Goal: Task Accomplishment & Management: Use online tool/utility

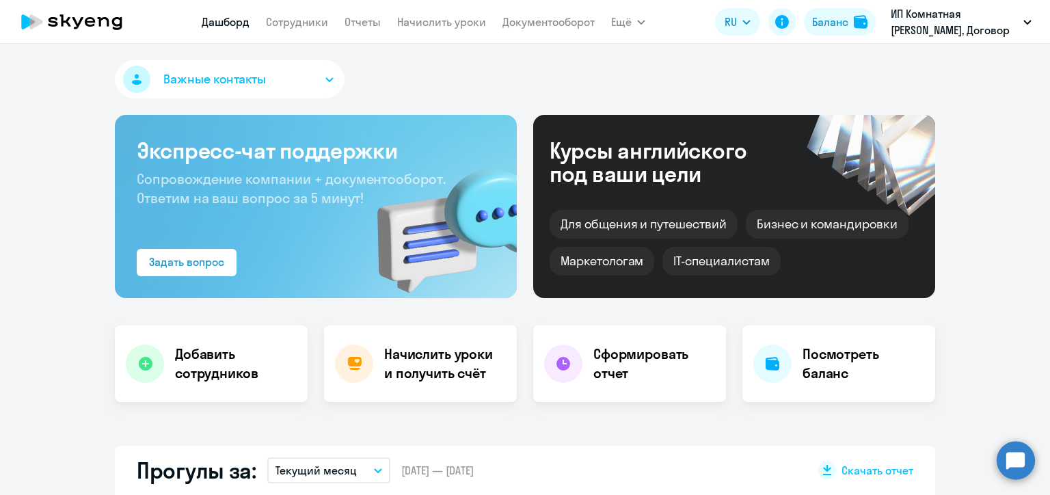
select select "30"
click at [435, 21] on link "Начислить уроки" at bounding box center [441, 22] width 89 height 14
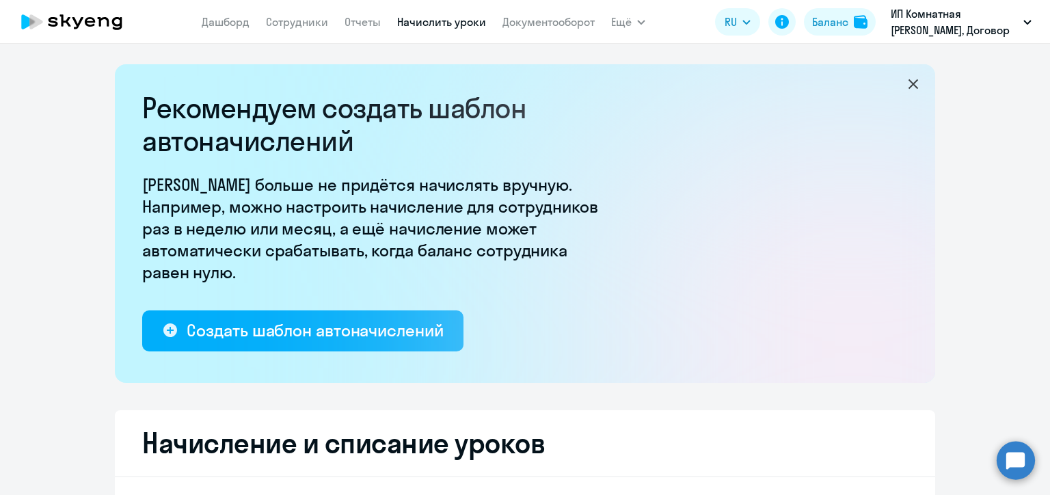
select select "10"
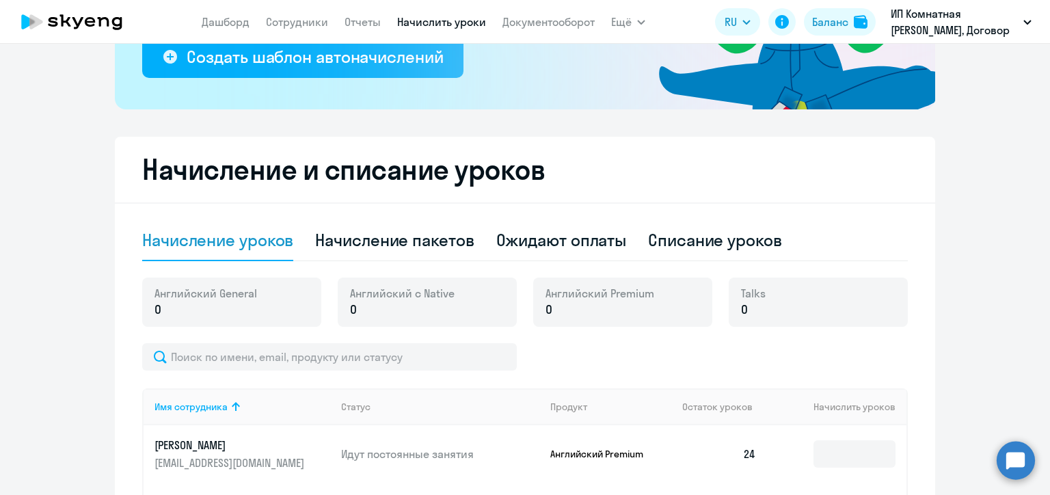
scroll to position [342, 0]
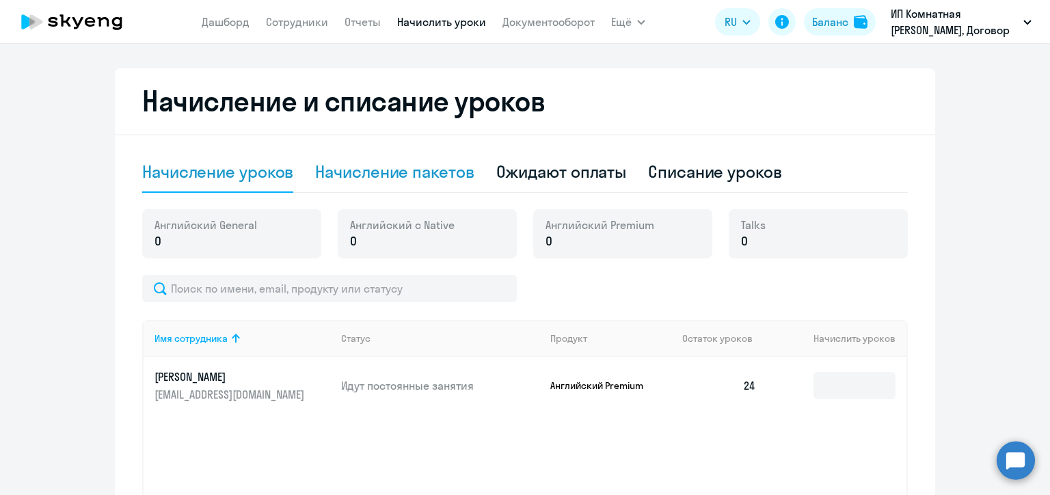
click at [449, 172] on div "Начисление пакетов" at bounding box center [394, 172] width 159 height 22
select select "10"
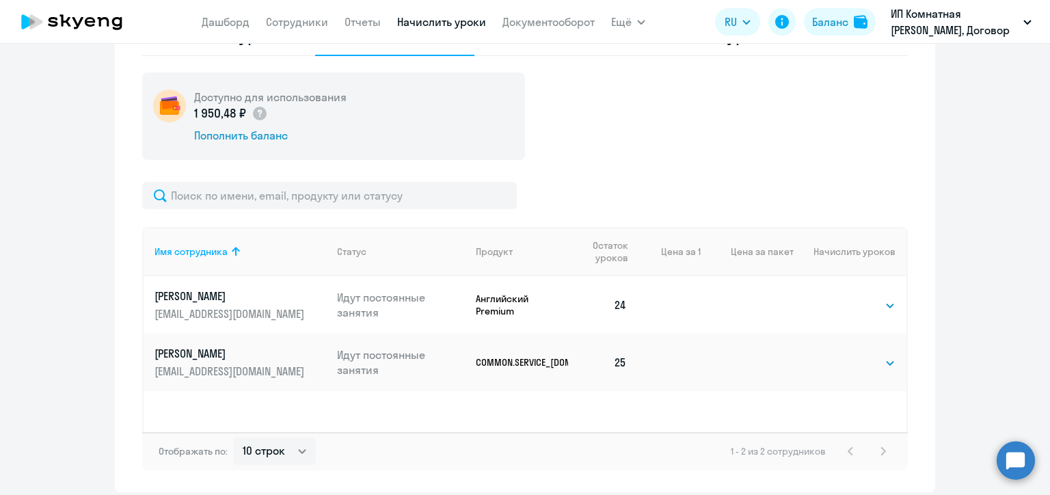
scroll to position [531, 0]
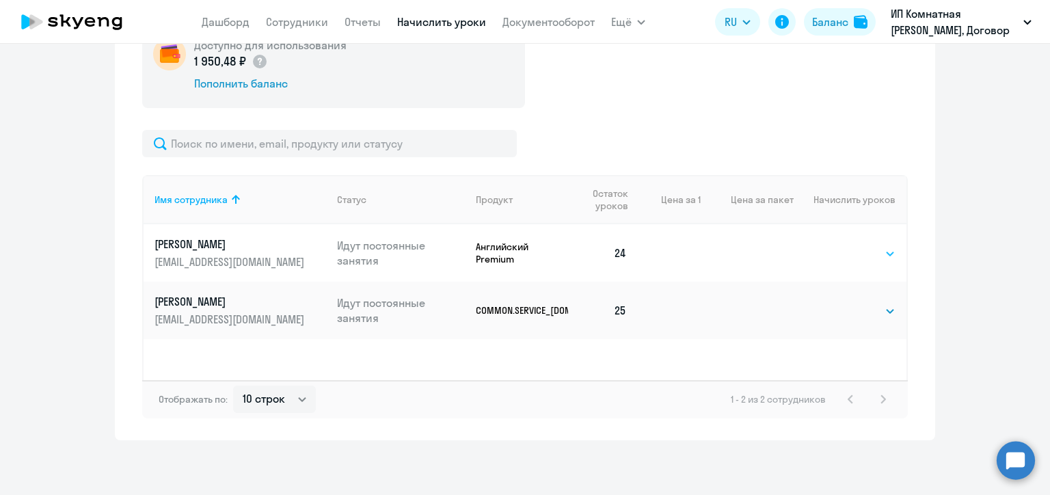
click at [856, 251] on select "Выбрать 4 8 16 32 64 96 128" at bounding box center [868, 254] width 56 height 16
select select "32"
click at [840, 246] on select "Выбрать 4 8 16 32 64 96 128" at bounding box center [868, 254] width 56 height 16
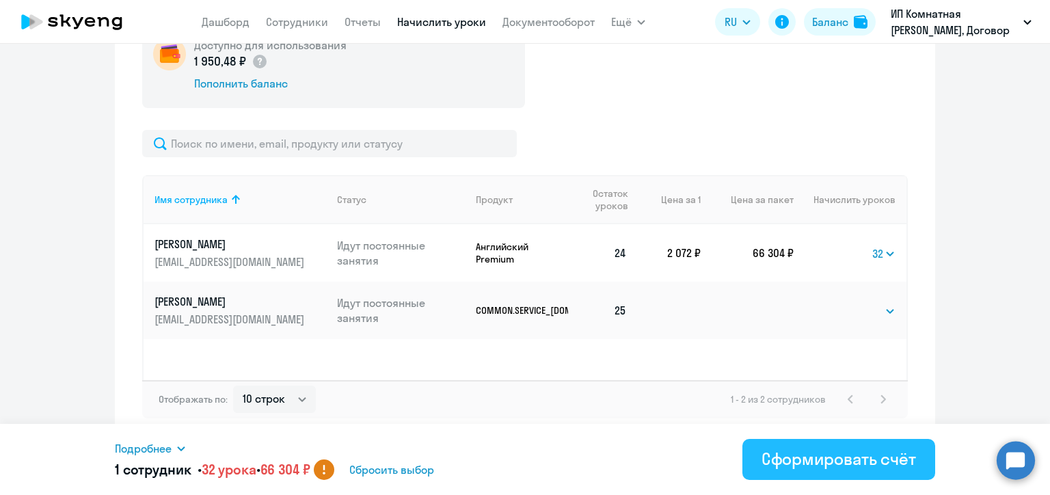
click at [840, 468] on div "Сформировать счёт" at bounding box center [839, 459] width 155 height 22
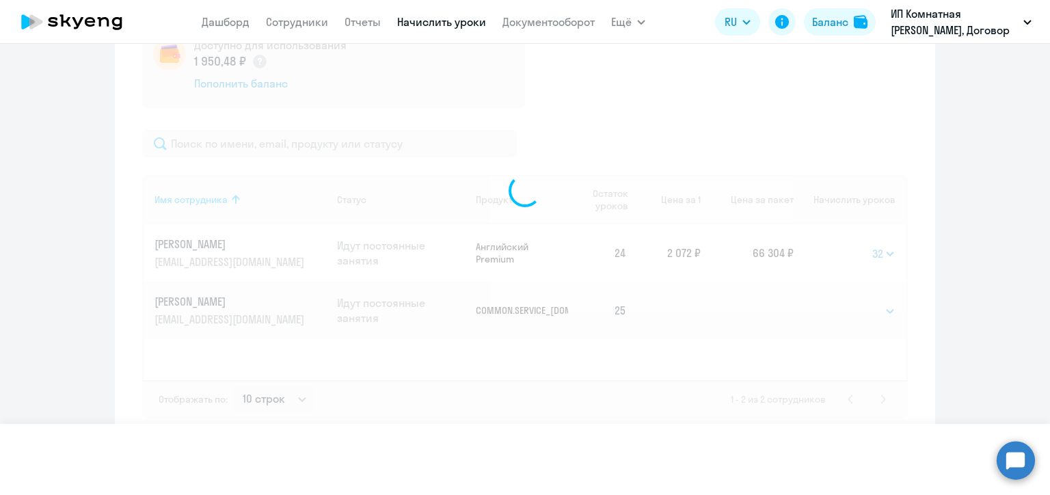
select select
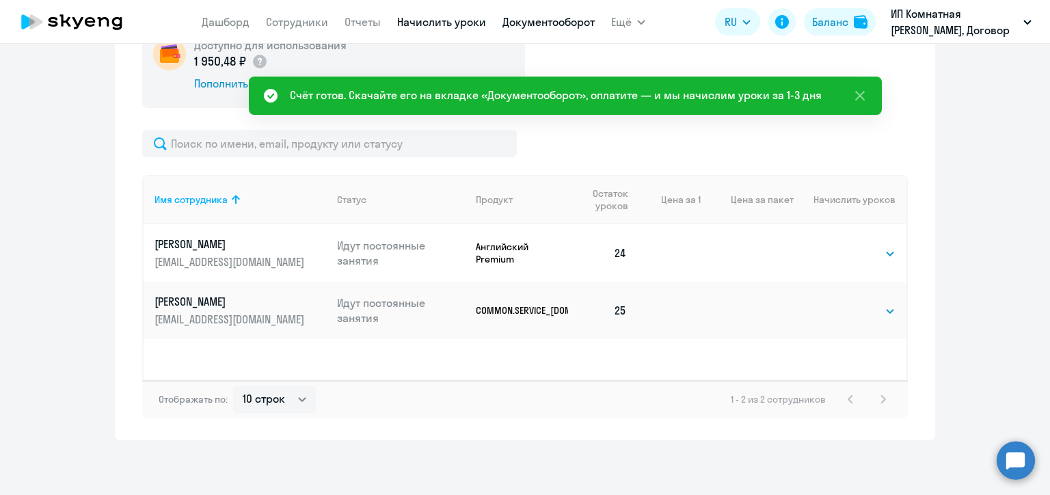
click at [540, 24] on link "Документооборот" at bounding box center [549, 22] width 92 height 14
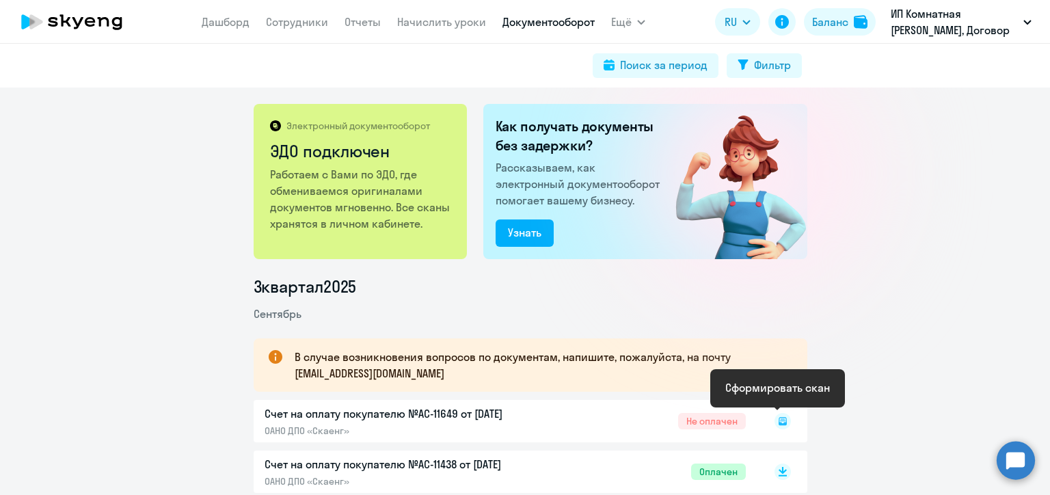
click at [779, 423] on icon at bounding box center [783, 421] width 8 height 8
